Goal: Task Accomplishment & Management: Complete application form

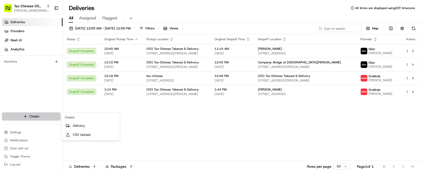
click at [38, 115] on html "Tso Chinese 05 Menchaca [EMAIL_ADDRESS][DOMAIN_NAME] Toggle Sidebar Deliveries …" at bounding box center [210, 86] width 421 height 172
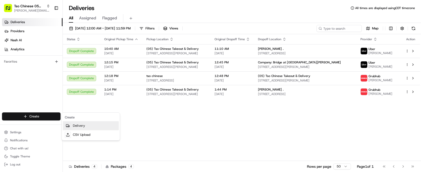
click at [73, 125] on link "Delivery" at bounding box center [91, 125] width 56 height 9
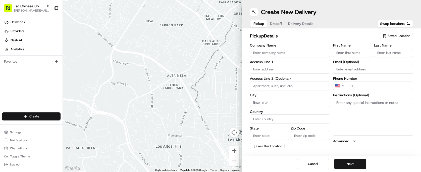
click at [399, 34] on span "Saved Location" at bounding box center [398, 36] width 23 height 5
click at [392, 53] on span "(05) Tso Chinese Takeout & Delivery (05)" at bounding box center [388, 54] width 62 height 5
type input "(05) Tso Chinese Takeout & Delivery"
type input "[STREET_ADDRESS][PERSON_NAME]"
type input "Ste 100"
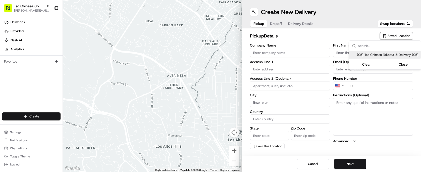
type input "Austin"
type input "US"
type input "[GEOGRAPHIC_DATA]"
type input "78748"
type input "Tso Chinese"
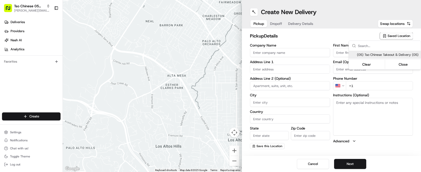
type input "[PERSON_NAME] Manager"
type input "[EMAIL_ADDRESS][DOMAIN_NAME]"
type input "[PHONE_NUMBER]"
type textarea "Submit a picture displaying address & food as Proof of Delivery. Envía una foto…"
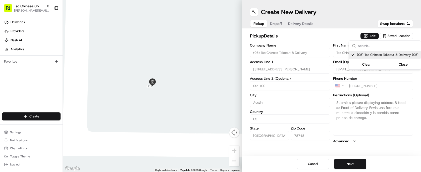
click at [325, 32] on html "Tso Chinese 05 Menchaca [EMAIL_ADDRESS][DOMAIN_NAME] Toggle Sidebar Deliveries …" at bounding box center [210, 86] width 421 height 172
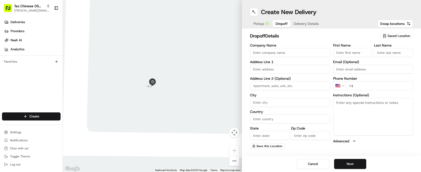
click at [279, 26] on span "Dropoff" at bounding box center [281, 23] width 12 height 5
click at [309, 21] on span "Delivery Details" at bounding box center [305, 23] width 25 height 5
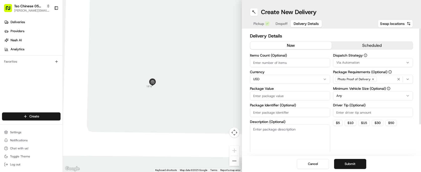
click at [284, 109] on input "Package Identifier (Optional)" at bounding box center [290, 112] width 80 height 9
paste input "FGHMPAW"
type input "FGHMPAW"
click at [343, 117] on div "Dispatch Strategy Via Automation Package Requirements (Optional) Photo Proof of…" at bounding box center [373, 102] width 80 height 99
click at [344, 115] on input "Driver Tip (Optional)" at bounding box center [373, 112] width 80 height 9
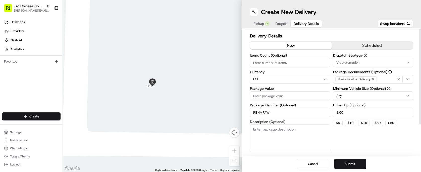
type input "2.00"
click at [354, 62] on span "Via Automation" at bounding box center [347, 62] width 23 height 5
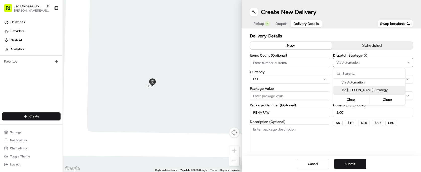
click at [359, 88] on span "Tso [PERSON_NAME] Strategy" at bounding box center [372, 90] width 62 height 5
click at [309, 62] on html "Tso Chinese 05 Menchaca [EMAIL_ADDRESS][DOMAIN_NAME] Toggle Sidebar Deliveries …" at bounding box center [210, 86] width 421 height 172
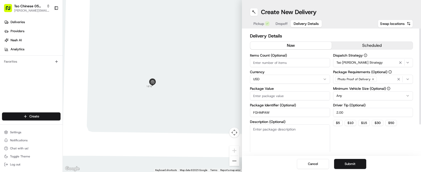
click at [309, 62] on input "Items Count (Optional)" at bounding box center [290, 62] width 80 height 9
type input "9"
click at [288, 98] on input "Package Value" at bounding box center [290, 95] width 80 height 9
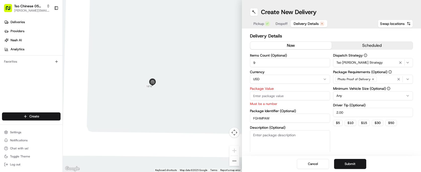
paste input "141.32"
type input "141.32"
click at [362, 136] on div "Dispatch Strategy Tso [PERSON_NAME] Strategy Package Requirements (Optional) Ph…" at bounding box center [373, 105] width 80 height 105
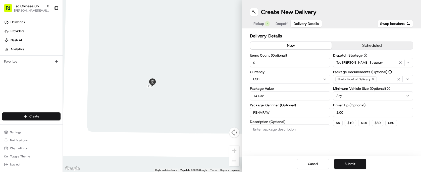
click at [280, 24] on span "Dropoff" at bounding box center [281, 23] width 12 height 5
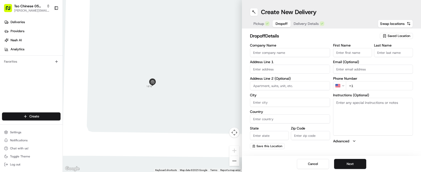
click at [289, 68] on input "text" at bounding box center [290, 68] width 80 height 9
paste input "9513 [PERSON_NAME]"
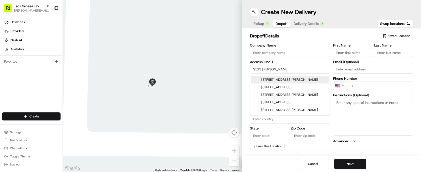
click at [293, 82] on div "[STREET_ADDRESS][PERSON_NAME]" at bounding box center [290, 80] width 78 height 8
type input "[STREET_ADDRESS][PERSON_NAME]"
type input "Austin"
type input "[GEOGRAPHIC_DATA]"
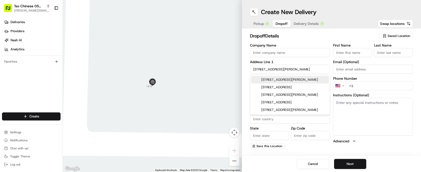
type input "78748"
type input "[STREET_ADDRESS][PERSON_NAME]"
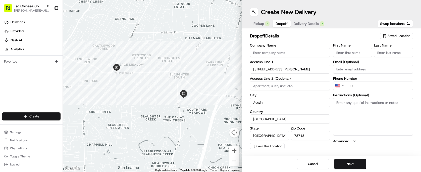
click at [348, 53] on input "First Name" at bounding box center [352, 52] width 39 height 9
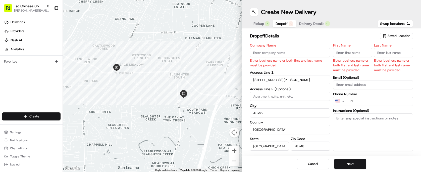
paste input "[PERSON_NAME]"
type input "[PERSON_NAME]"
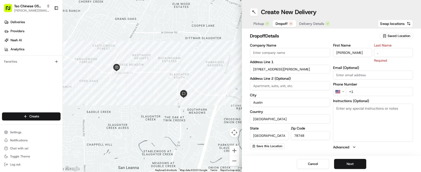
type input "."
click at [337, 37] on h2 "dropoff Details" at bounding box center [313, 35] width 127 height 7
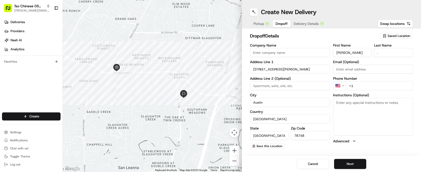
click at [370, 83] on input "+1" at bounding box center [379, 85] width 67 height 9
click at [360, 87] on input "+1" at bounding box center [379, 85] width 67 height 9
paste input "[PHONE_NUMBER]"
type input "[PHONE_NUMBER]"
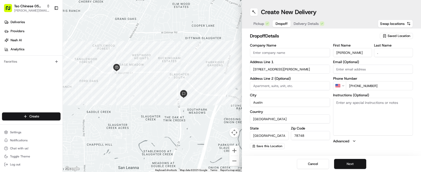
click at [347, 168] on button "Next" at bounding box center [350, 164] width 32 height 10
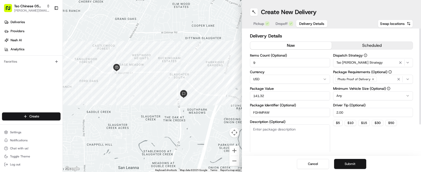
click at [351, 159] on button "Submit" at bounding box center [350, 164] width 32 height 10
